Goal: Information Seeking & Learning: Learn about a topic

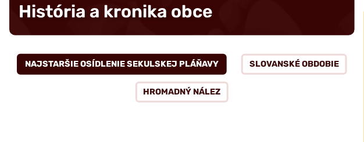
scroll to position [155, 0]
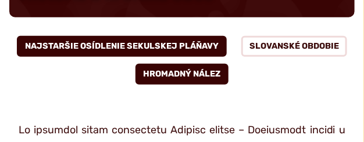
click at [186, 72] on button "Hromadný nález" at bounding box center [183, 74] width 94 height 21
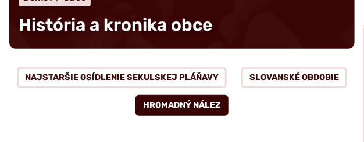
scroll to position [116, 0]
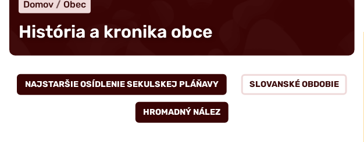
click at [169, 88] on button "Najstaršie osídlenie Sekulskej pláňavy" at bounding box center [122, 84] width 210 height 21
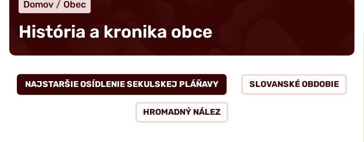
click at [152, 85] on button "Najstaršie osídlenie Sekulskej pláňavy" at bounding box center [122, 84] width 210 height 21
click at [126, 82] on button "Najstaršie osídlenie Sekulskej pláňavy" at bounding box center [122, 84] width 210 height 21
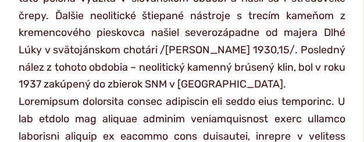
scroll to position [1047, 0]
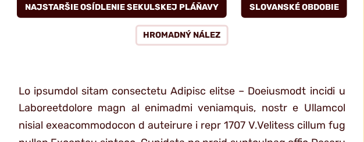
scroll to position [194, 0]
click at [303, 10] on button "Slovanské obdobie" at bounding box center [294, 7] width 106 height 21
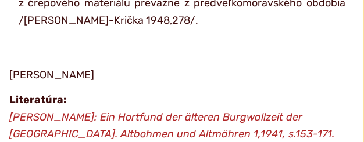
scroll to position [853, 0]
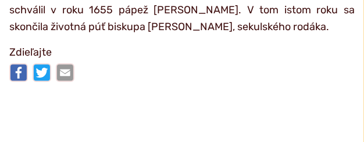
scroll to position [3800, 0]
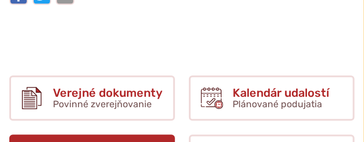
scroll to position [3839, 0]
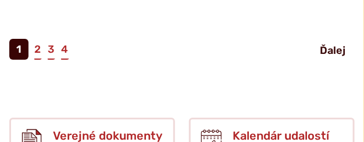
scroll to position [1629, 0]
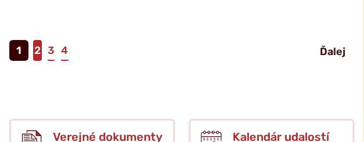
click at [38, 40] on link "2" at bounding box center [37, 50] width 9 height 21
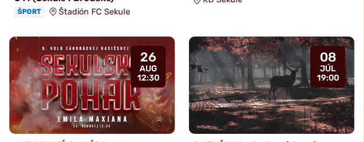
scroll to position [775, 0]
